Goal: Find specific page/section: Find specific page/section

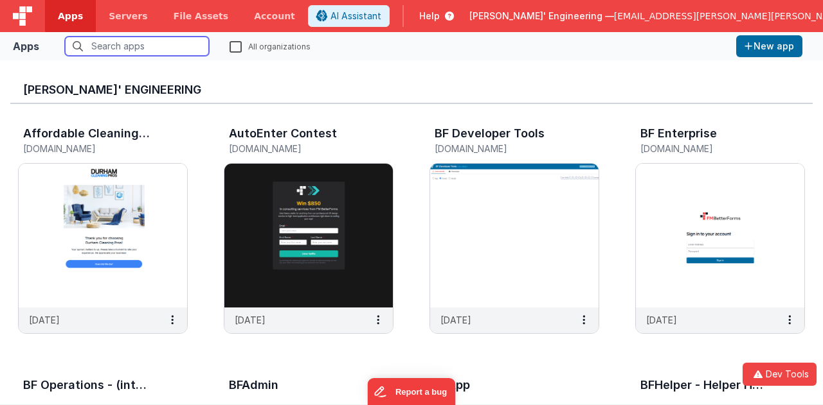
click at [126, 46] on input "text" at bounding box center [137, 46] width 144 height 19
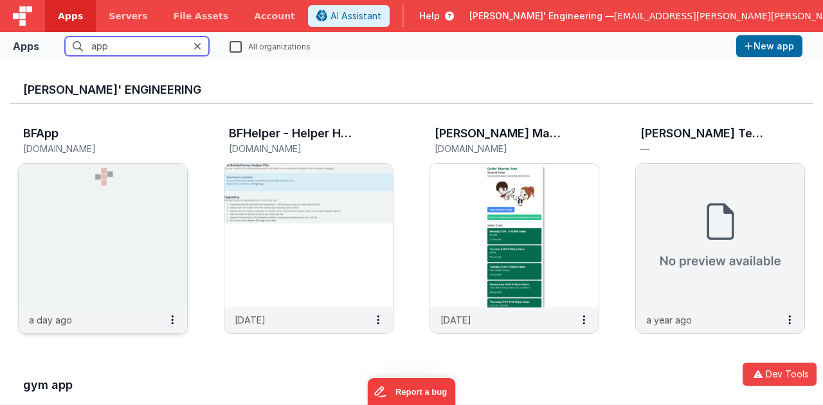
type input "app"
click at [113, 205] on img at bounding box center [103, 236] width 168 height 144
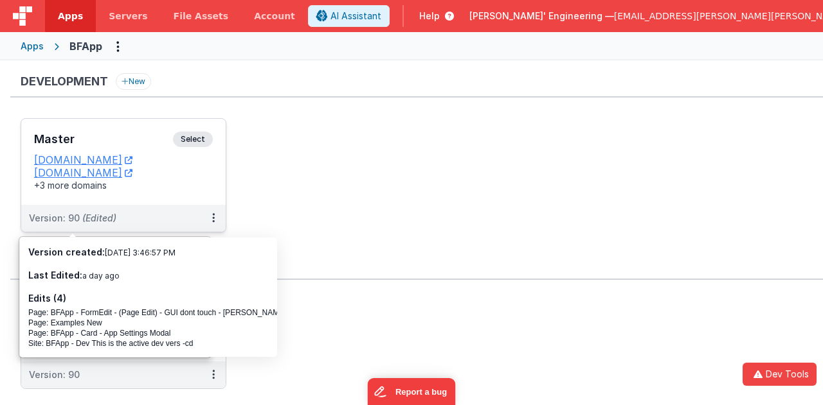
click at [112, 135] on h3 "Master" at bounding box center [103, 139] width 139 height 13
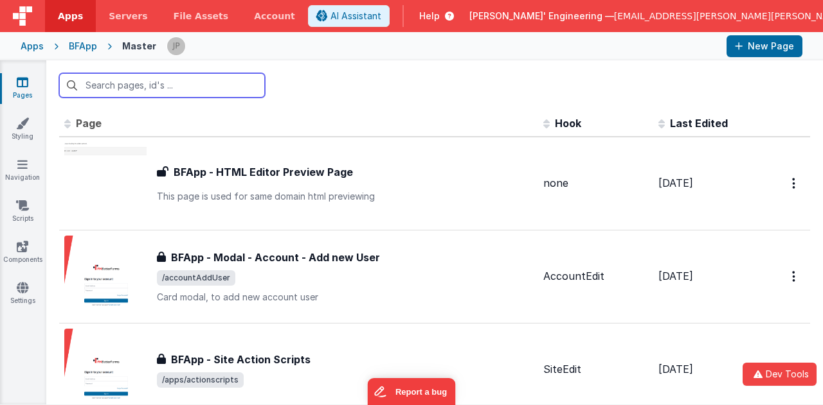
click at [170, 84] on input "text" at bounding box center [162, 85] width 206 height 24
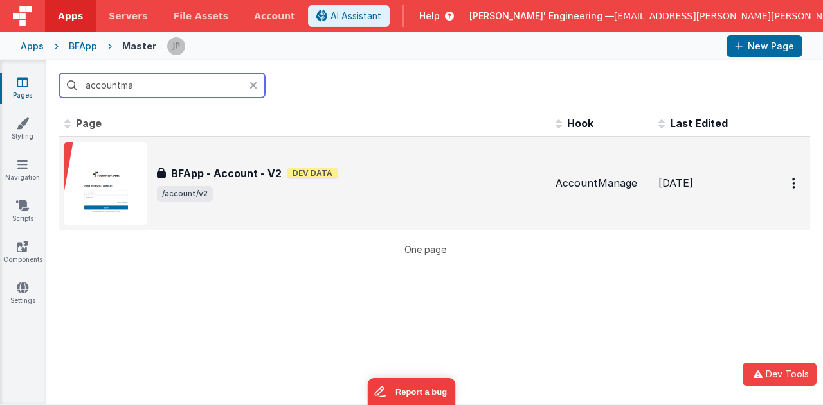
type input "accountma"
click at [494, 199] on span "/account/v2" at bounding box center [351, 193] width 388 height 15
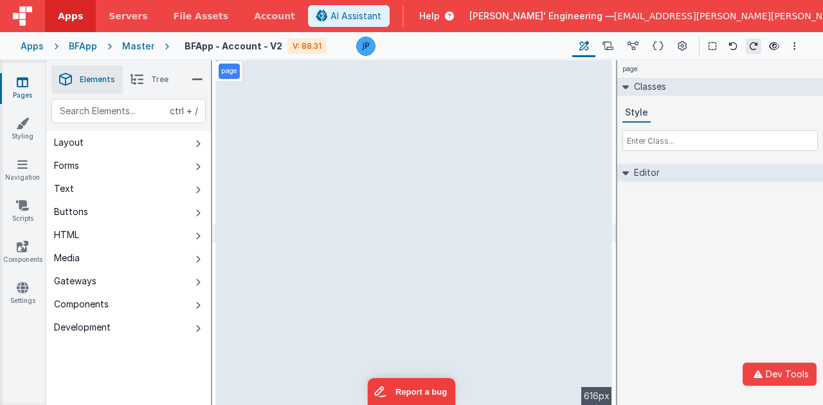
click at [27, 84] on icon at bounding box center [23, 82] width 12 height 13
